Goal: Information Seeking & Learning: Learn about a topic

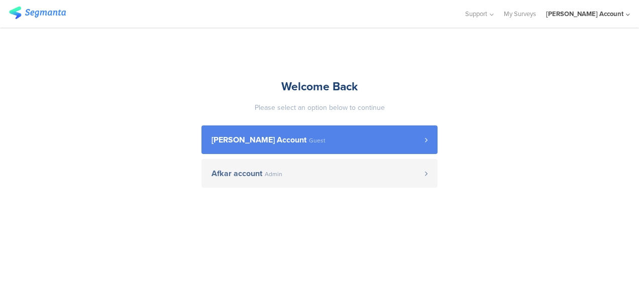
click at [273, 144] on span "[PERSON_NAME] Account" at bounding box center [258, 140] width 95 height 8
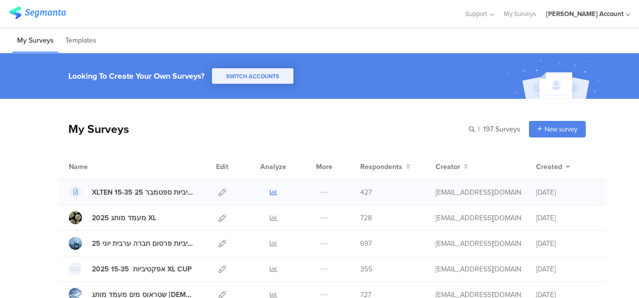
click at [270, 192] on icon at bounding box center [274, 193] width 8 height 8
click at [270, 216] on icon at bounding box center [274, 218] width 8 height 8
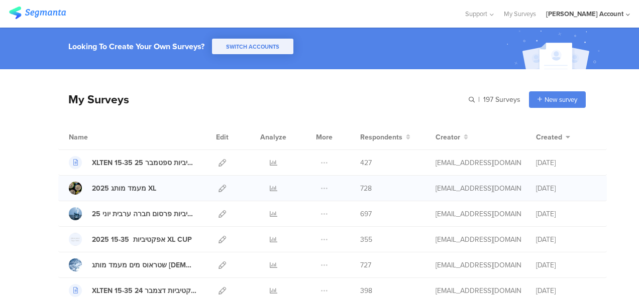
scroll to position [50, 0]
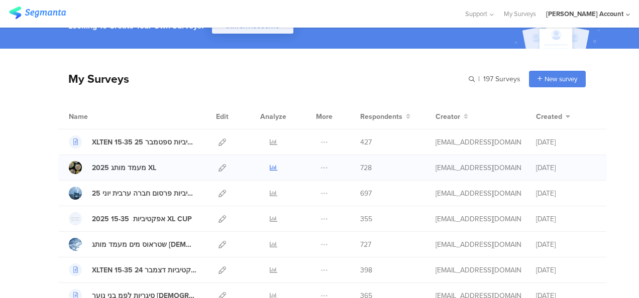
click at [270, 167] on icon at bounding box center [274, 168] width 8 height 8
click at [270, 140] on icon at bounding box center [274, 143] width 8 height 8
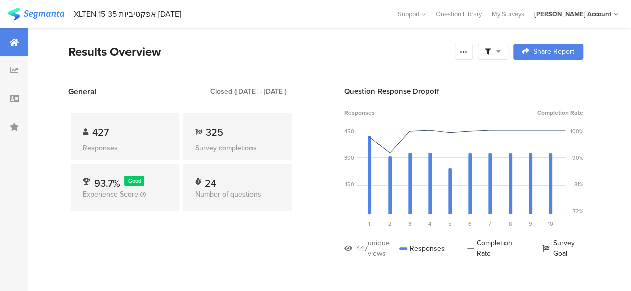
click at [214, 74] on section "Results Overview Confidence Level 95 % Preview survey Edit survey Export Result…" at bounding box center [326, 64] width 596 height 43
click at [508, 51] on div at bounding box center [493, 52] width 30 height 16
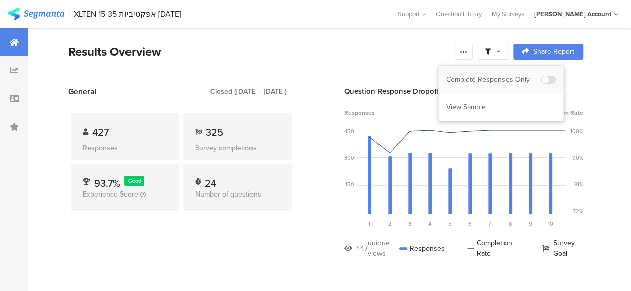
click at [505, 77] on div "Complete Responses Only" at bounding box center [493, 80] width 94 height 10
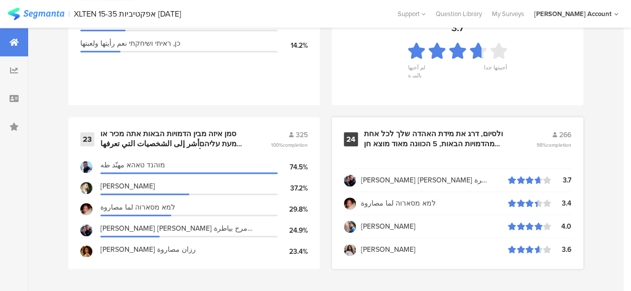
scroll to position [15, 0]
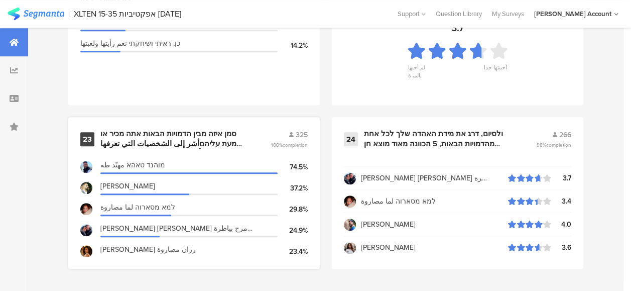
click at [205, 136] on div "סמן איזה מבין הדמויות הבאות אתה מכיר או שמעת עליהםأشر إلى الشخصيات التي تعرفها …" at bounding box center [173, 139] width 146 height 20
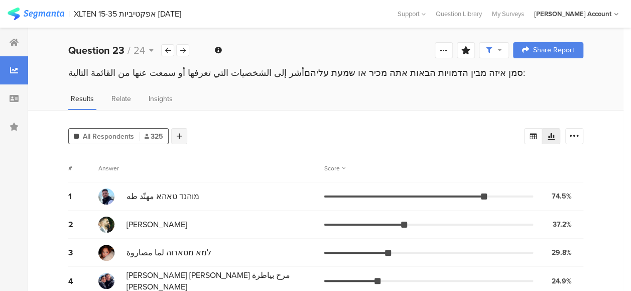
click at [180, 133] on icon at bounding box center [180, 136] width 6 height 7
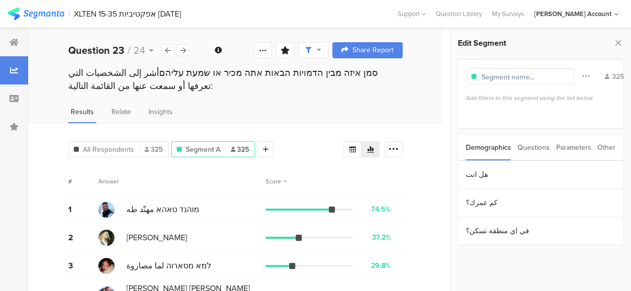
click at [569, 147] on div "Parameters" at bounding box center [573, 148] width 35 height 26
click at [487, 174] on section "c" at bounding box center [540, 175] width 165 height 28
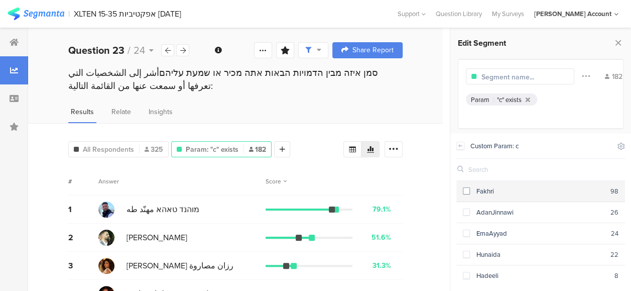
click at [467, 191] on span at bounding box center [466, 190] width 7 height 7
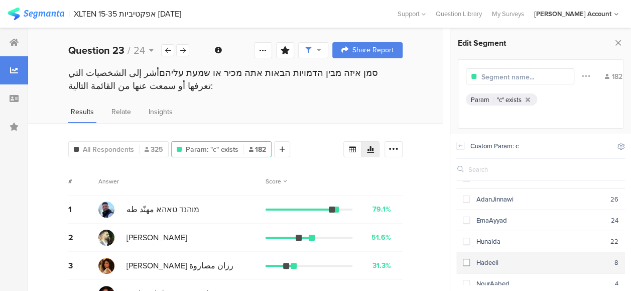
scroll to position [21, 0]
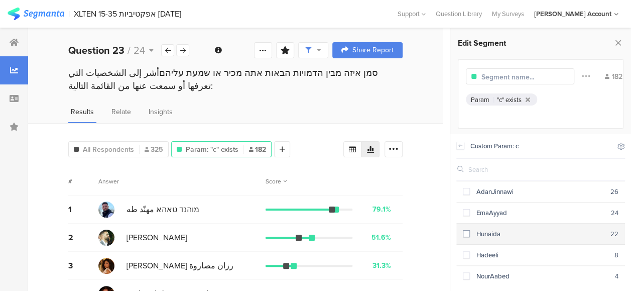
click at [464, 233] on span at bounding box center [466, 233] width 7 height 7
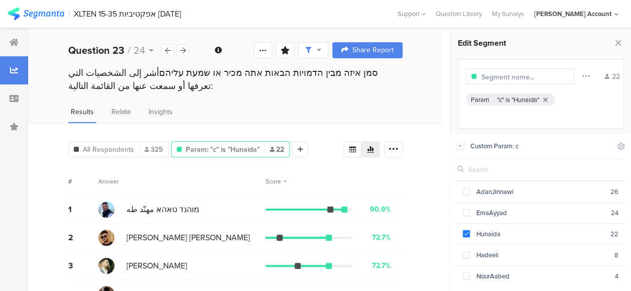
click at [12, 39] on icon at bounding box center [14, 42] width 9 height 8
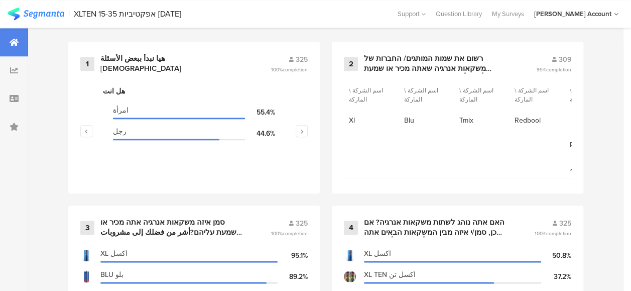
scroll to position [502, 0]
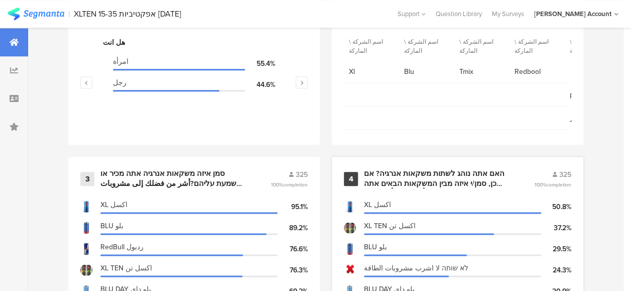
click at [410, 179] on div "האם אתה נוהג לשתות משקאות אנרגיה? אם כן, סמן/י איזה מבין המשקאות הבאים אתה נוהג…" at bounding box center [437, 179] width 146 height 20
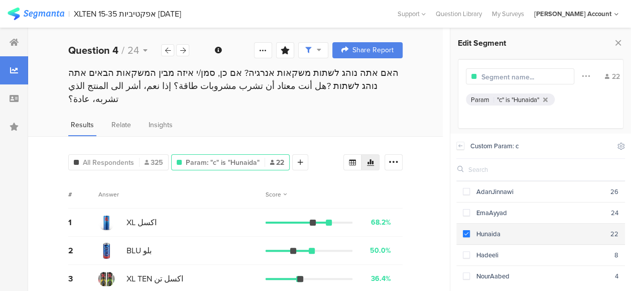
click at [464, 231] on span at bounding box center [466, 233] width 7 height 7
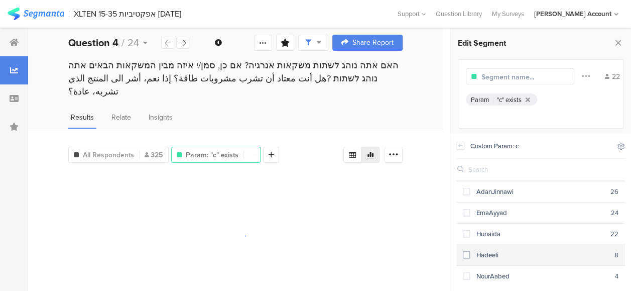
scroll to position [10, 0]
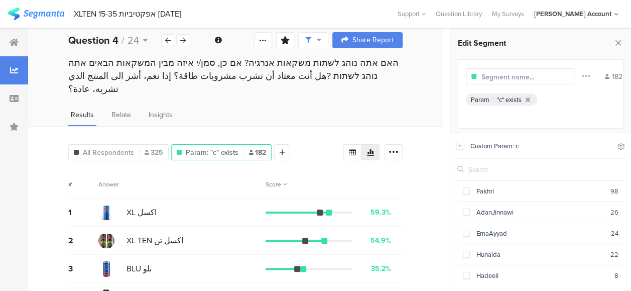
scroll to position [21, 0]
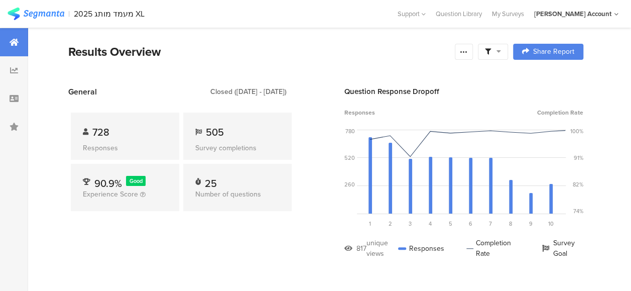
click at [501, 47] on span at bounding box center [493, 51] width 16 height 9
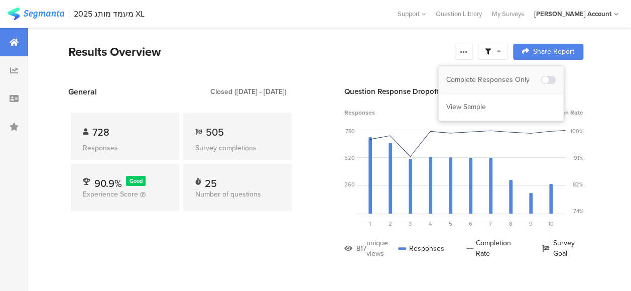
click at [509, 79] on div "Complete Responses Only" at bounding box center [493, 80] width 94 height 10
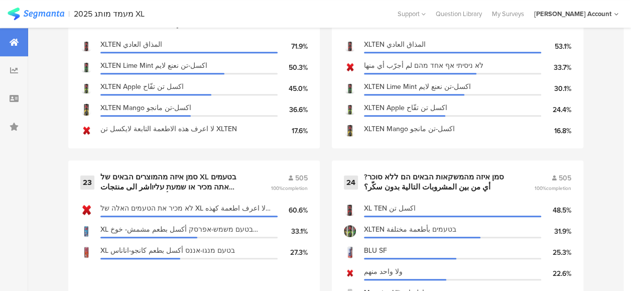
scroll to position [2345, 0]
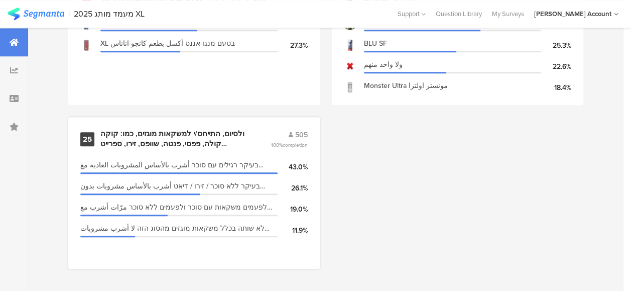
click at [179, 139] on div "ולסיום, התייחס/י למשקאות מוגזים, כמו: קוקה קולה, פפסי, פנטה, שוופס, זירו, ספריי…" at bounding box center [173, 139] width 146 height 20
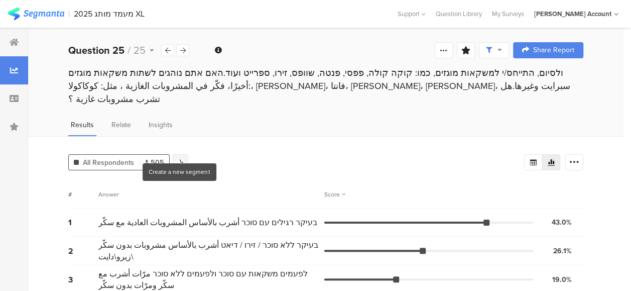
click at [184, 154] on div at bounding box center [180, 162] width 16 height 16
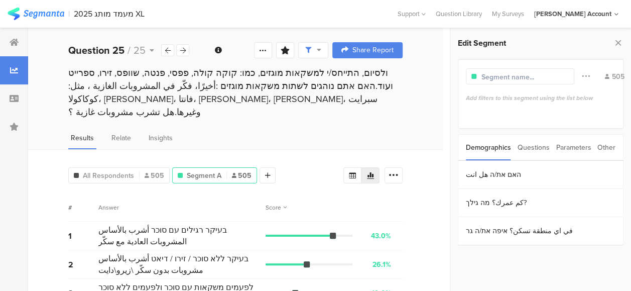
click at [566, 149] on div "Parameters" at bounding box center [573, 148] width 35 height 26
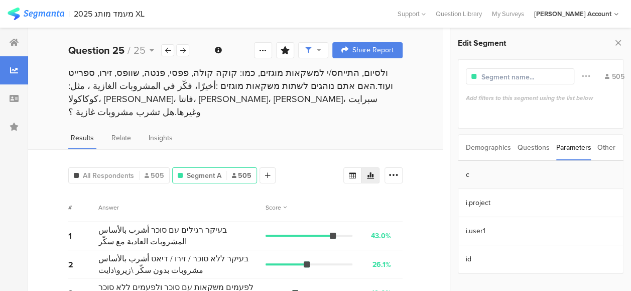
click at [482, 169] on section "c" at bounding box center [540, 175] width 165 height 28
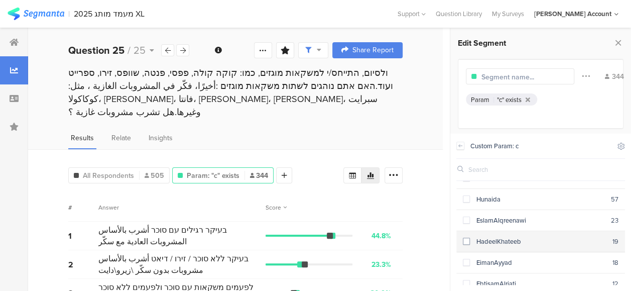
scroll to position [50, 0]
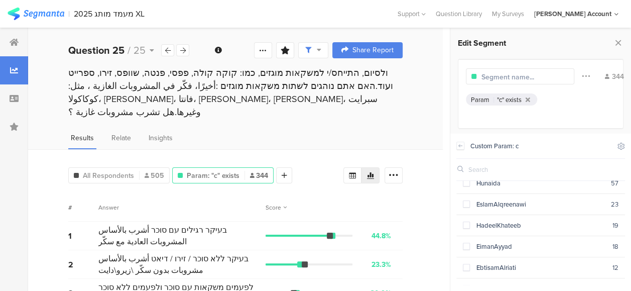
click at [162, 253] on span "בעיקר ללא סוכר / זירו / דיאט أشرب بالأساس مشروبات بدون سكّر \زيرو\دايت" at bounding box center [179, 264] width 162 height 23
click at [13, 40] on icon at bounding box center [14, 42] width 9 height 8
click at [435, 135] on div "Results Relate Insights" at bounding box center [235, 141] width 415 height 17
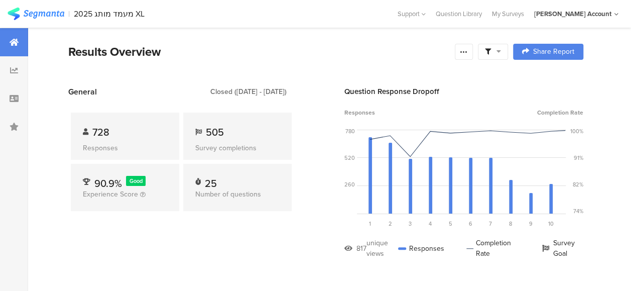
click at [501, 47] on span at bounding box center [493, 51] width 16 height 9
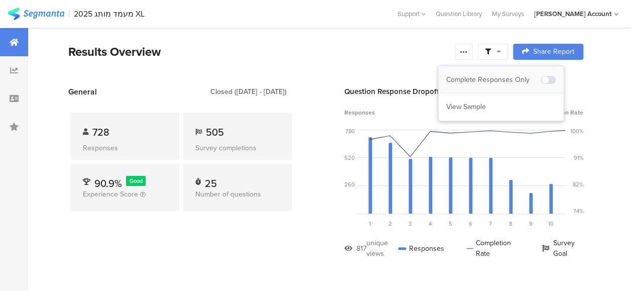
click at [509, 73] on div "Complete Responses Only" at bounding box center [501, 79] width 125 height 27
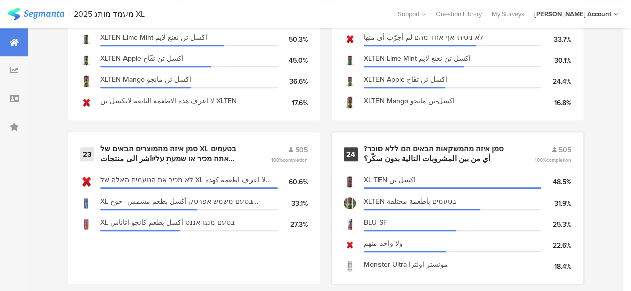
scroll to position [2209, 0]
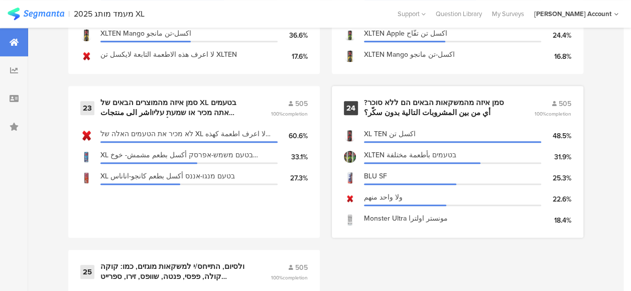
click at [418, 105] on div "סמן איזה מהמשקאות הבאים הם ללא סוכר?أي من بين المشروبات التالية بدون سكّر؟" at bounding box center [437, 108] width 146 height 20
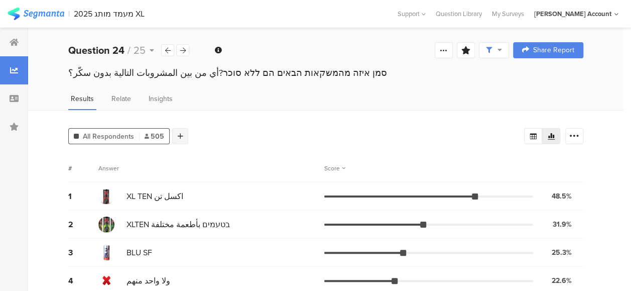
click at [179, 136] on icon at bounding box center [181, 136] width 6 height 7
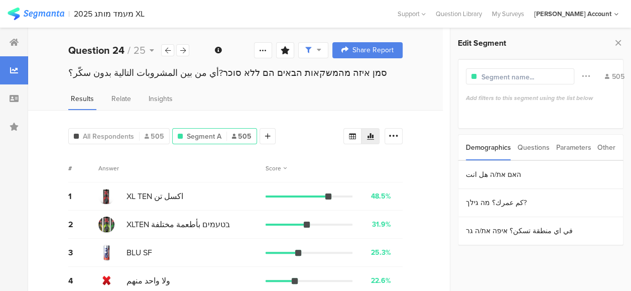
click at [574, 150] on div "Parameters" at bounding box center [573, 148] width 35 height 26
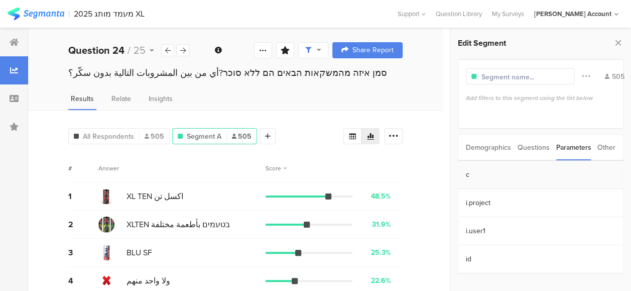
click at [477, 180] on section "c" at bounding box center [540, 175] width 165 height 28
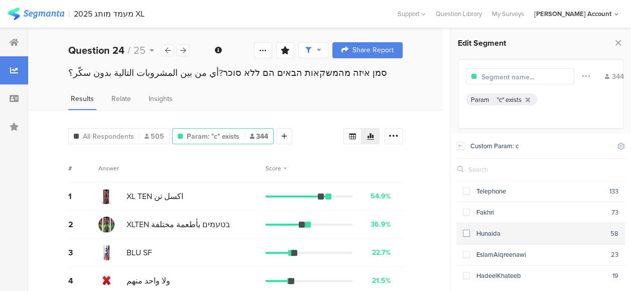
click at [467, 231] on span at bounding box center [466, 232] width 7 height 7
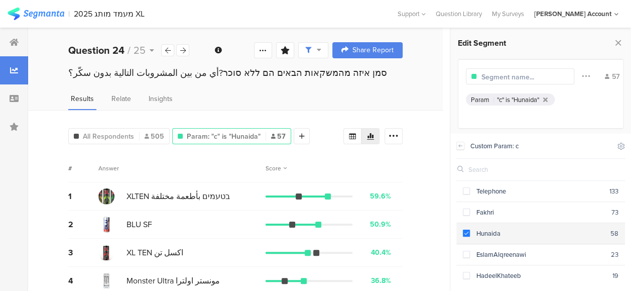
click at [466, 231] on span at bounding box center [466, 232] width 7 height 7
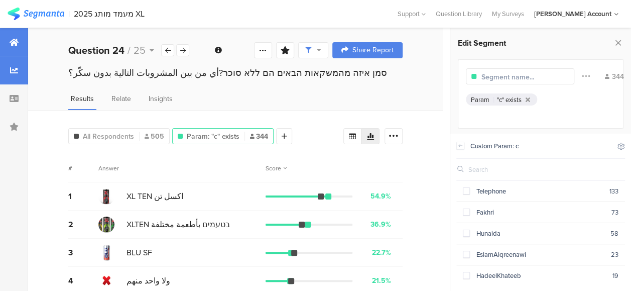
click at [16, 43] on icon at bounding box center [14, 42] width 9 height 8
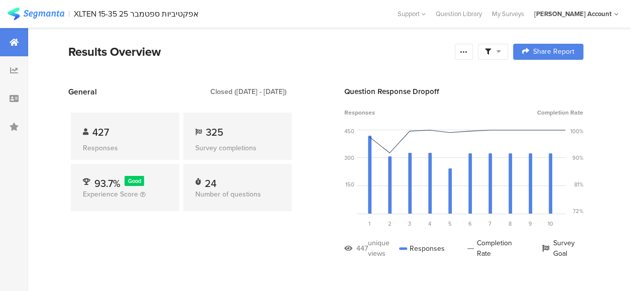
click at [508, 53] on div at bounding box center [493, 52] width 30 height 16
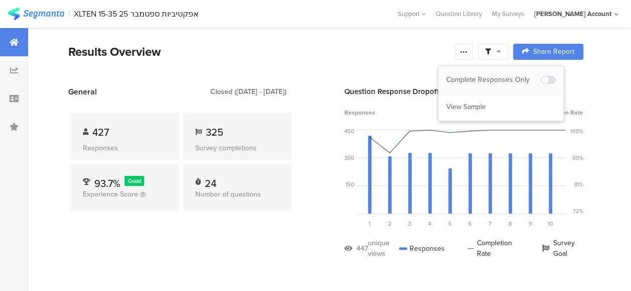
click at [547, 78] on span at bounding box center [548, 80] width 15 height 8
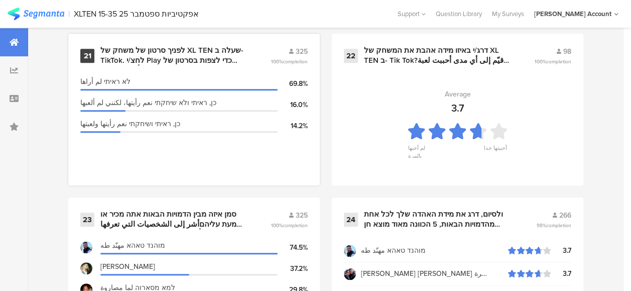
scroll to position [2185, 0]
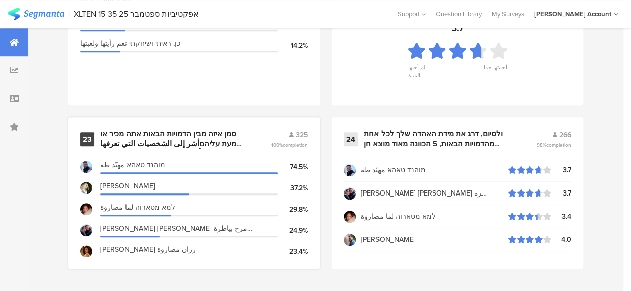
click at [194, 140] on div "סמן איזה מבין הדמויות הבאות אתה מכיר או שמעת עליהםأشر إلى الشخصيات التي تعرفها …" at bounding box center [173, 139] width 146 height 20
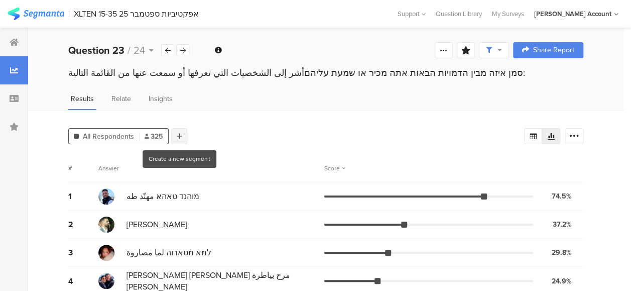
click at [181, 135] on icon at bounding box center [180, 136] width 6 height 7
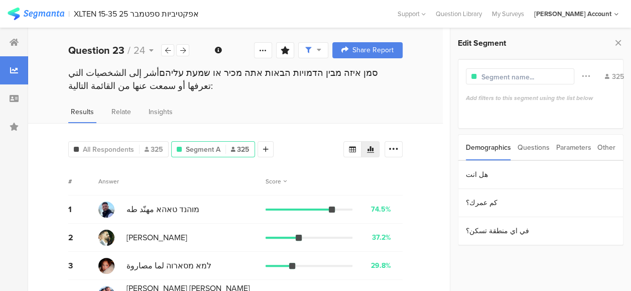
click at [575, 146] on div "Parameters" at bounding box center [573, 148] width 35 height 26
click at [472, 177] on section "c" at bounding box center [540, 175] width 165 height 28
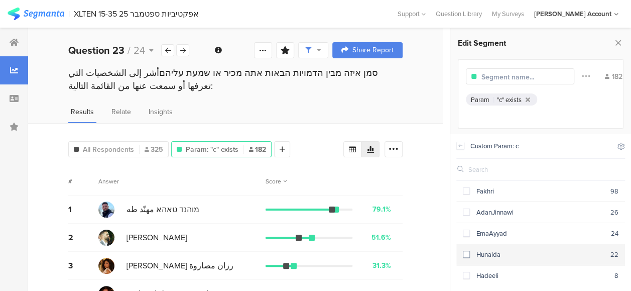
click at [463, 253] on span at bounding box center [466, 254] width 7 height 7
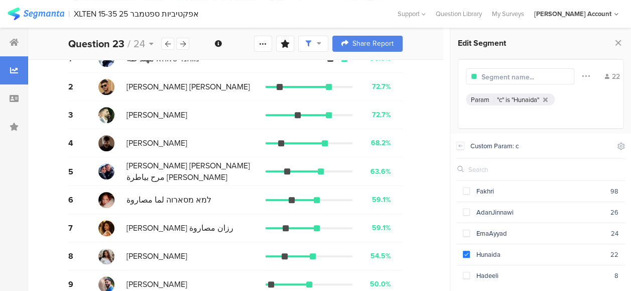
scroll to position [21, 0]
click at [443, 213] on div "All Respondents 325 Param: "c" is "Hunaida" 22 Add Segment Segment markers Vote…" at bounding box center [235, 153] width 415 height 362
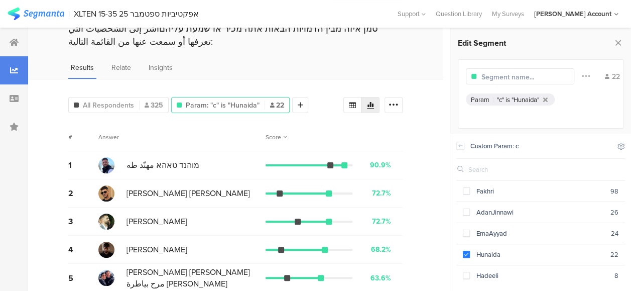
scroll to position [0, 0]
